Goal: Information Seeking & Learning: Learn about a topic

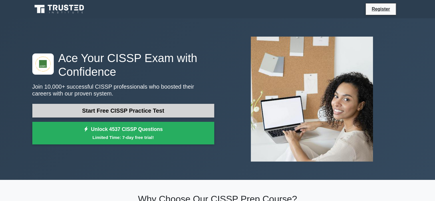
click at [179, 112] on link "Start Free CISSP Practice Test" at bounding box center [123, 111] width 182 height 14
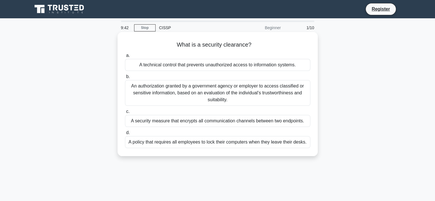
click at [277, 99] on div "An authorization granted by a government agency or employer to access classifie…" at bounding box center [218, 93] width 186 height 26
click at [125, 79] on input "b. An authorization granted by a government agency or employer to access classi…" at bounding box center [125, 77] width 0 height 4
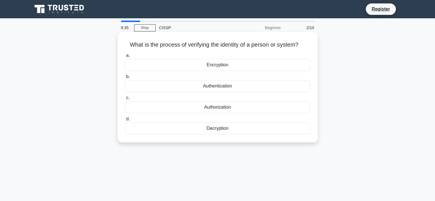
click at [254, 90] on div "Authentication" at bounding box center [218, 86] width 186 height 12
click at [125, 79] on input "b. Authentication" at bounding box center [125, 77] width 0 height 4
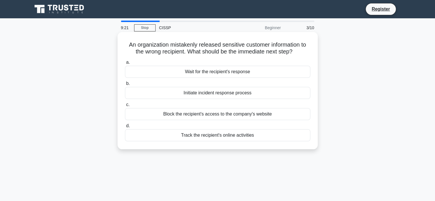
click at [254, 93] on div "Initiate incident response process" at bounding box center [218, 93] width 186 height 12
click at [125, 86] on input "b. Initiate incident response process" at bounding box center [125, 84] width 0 height 4
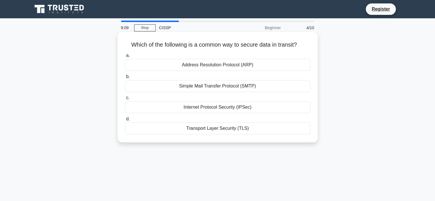
click at [277, 130] on div "Transport Layer Security (TLS)" at bounding box center [218, 129] width 186 height 12
click at [125, 121] on input "d. Transport Layer Security (TLS)" at bounding box center [125, 119] width 0 height 4
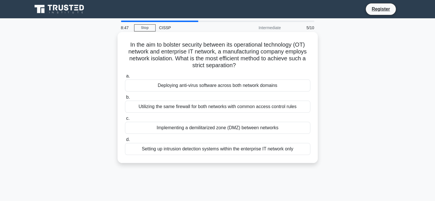
click at [261, 131] on div "Implementing a demilitarized zone (DMZ) between networks" at bounding box center [218, 128] width 186 height 12
click at [125, 121] on input "c. Implementing a demilitarized zone (DMZ) between networks" at bounding box center [125, 119] width 0 height 4
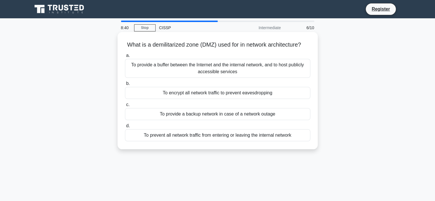
click at [269, 76] on div "To provide a buffer between the Internet and the internal network, and to host …" at bounding box center [218, 68] width 186 height 19
click at [125, 58] on input "a. To provide a buffer between the Internet and the internal network, and to ho…" at bounding box center [125, 56] width 0 height 4
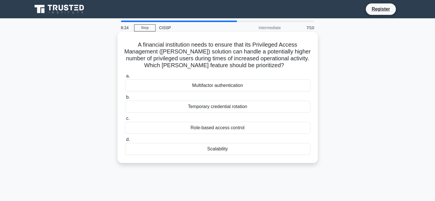
click at [263, 151] on div "Scalability" at bounding box center [218, 149] width 186 height 12
click at [125, 142] on input "d. Scalability" at bounding box center [125, 140] width 0 height 4
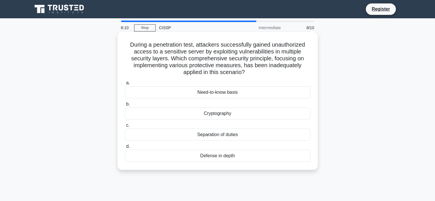
click at [277, 156] on div "Defense in depth" at bounding box center [218, 156] width 186 height 12
click at [125, 149] on input "d. Defense in depth" at bounding box center [125, 147] width 0 height 4
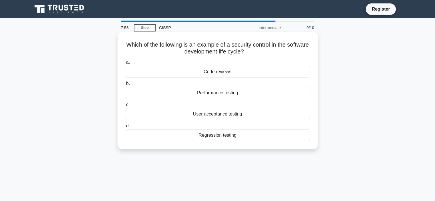
click at [279, 117] on div "User acceptance testing" at bounding box center [218, 114] width 186 height 12
click at [125, 107] on input "c. User acceptance testing" at bounding box center [125, 105] width 0 height 4
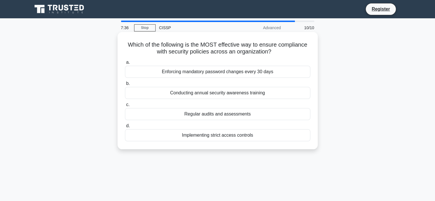
click at [251, 136] on div "Implementing strict access controls" at bounding box center [218, 135] width 186 height 12
click at [125, 128] on input "d. Implementing strict access controls" at bounding box center [125, 126] width 0 height 4
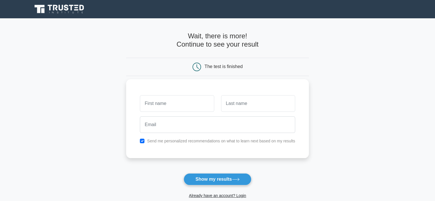
click at [236, 143] on label "Send me personalized recommendations on what to learn next based on my results" at bounding box center [221, 141] width 148 height 5
click at [141, 142] on input "checkbox" at bounding box center [142, 141] width 5 height 5
checkbox input "false"
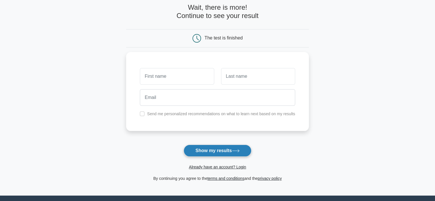
click at [229, 153] on button "Show my results" at bounding box center [218, 151] width 68 height 12
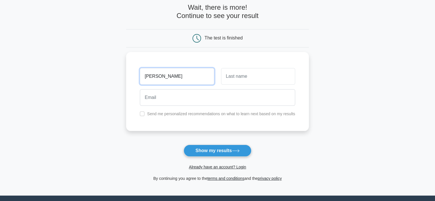
type input "Kai"
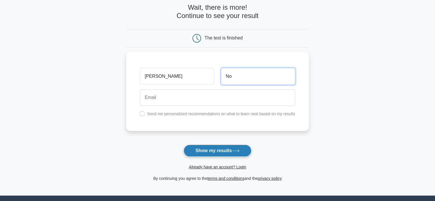
type input "No"
click at [232, 153] on button "Show my results" at bounding box center [218, 151] width 68 height 12
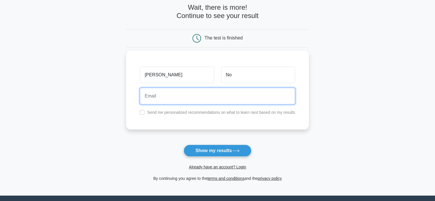
click at [260, 97] on input "email" at bounding box center [217, 96] width 155 height 17
type input "reedon@live.com"
click at [184, 145] on button "Show my results" at bounding box center [218, 151] width 68 height 12
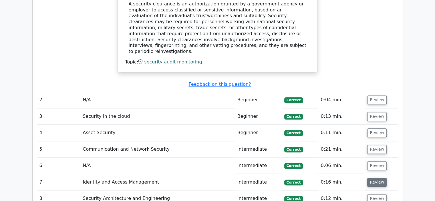
scroll to position [744, 0]
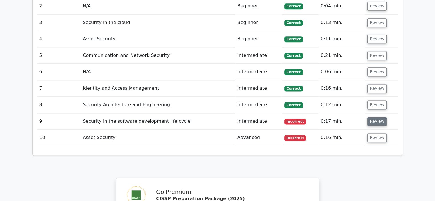
click at [374, 117] on button "Review" at bounding box center [377, 121] width 19 height 9
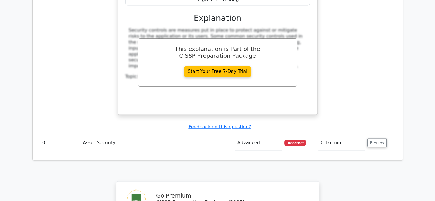
scroll to position [973, 0]
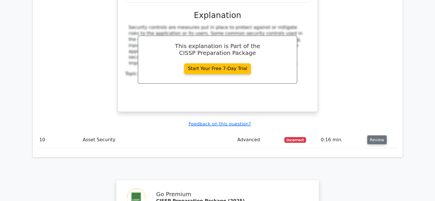
click at [373, 135] on button "Review" at bounding box center [377, 139] width 19 height 9
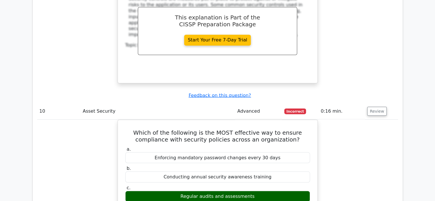
scroll to position [1031, 0]
